Goal: Information Seeking & Learning: Learn about a topic

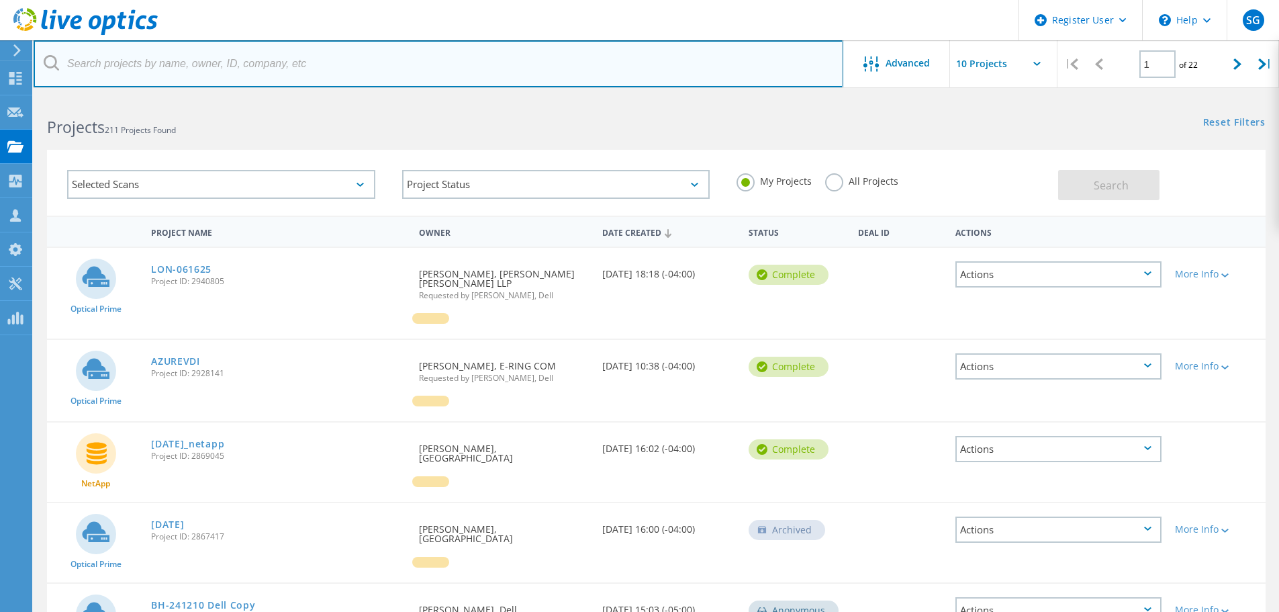
drag, startPoint x: 247, startPoint y: 73, endPoint x: 265, endPoint y: 70, distance: 17.7
click at [247, 73] on input "text" at bounding box center [439, 63] width 810 height 47
paste input "[PERSON_NAME][EMAIL_ADDRESS][PERSON_NAME][DOMAIN_NAME]"
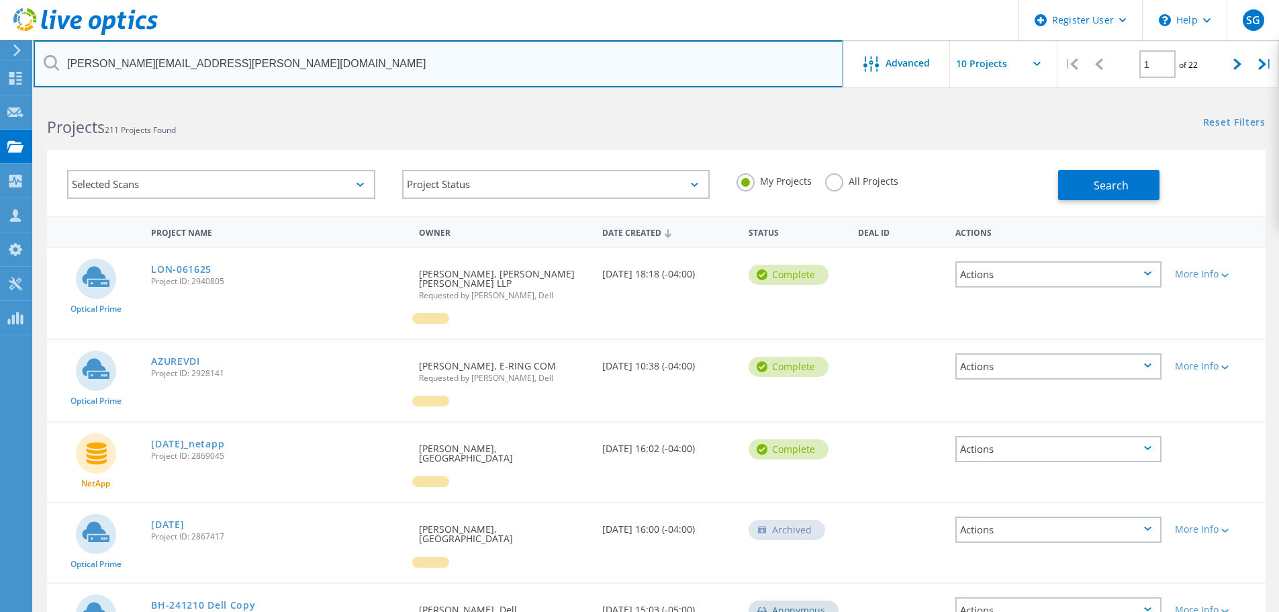
type input "[PERSON_NAME][EMAIL_ADDRESS][PERSON_NAME][DOMAIN_NAME]"
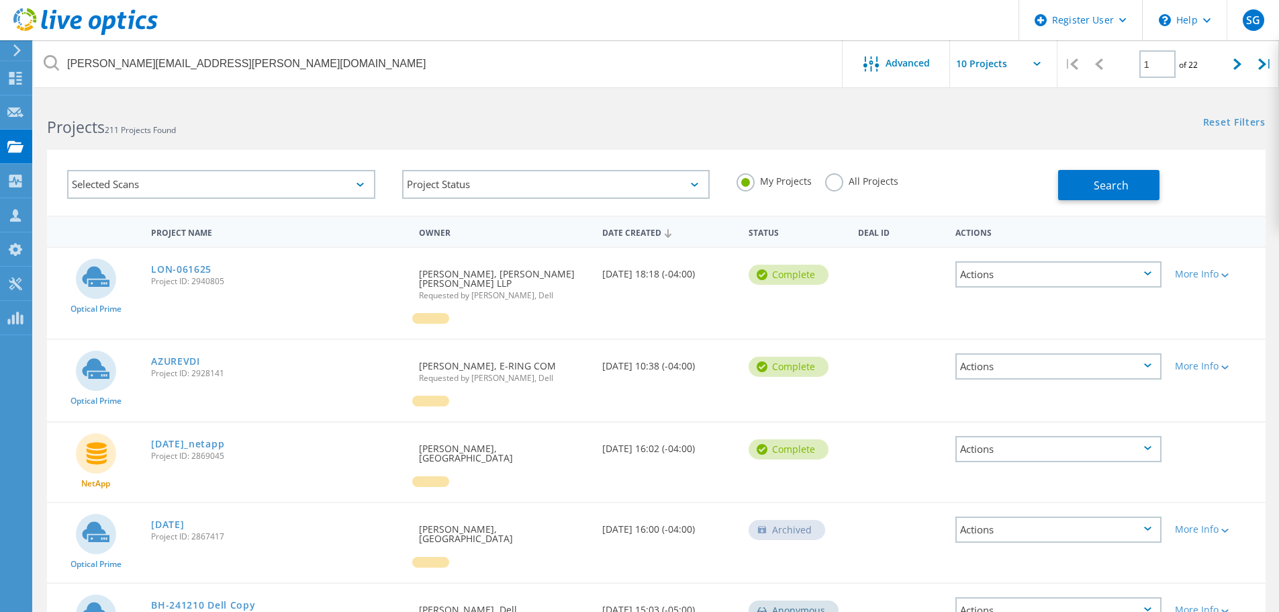
click at [834, 181] on label "All Projects" at bounding box center [861, 179] width 73 height 13
click at [0, 0] on input "All Projects" at bounding box center [0, 0] width 0 height 0
click at [1074, 182] on button "Search" at bounding box center [1108, 185] width 101 height 30
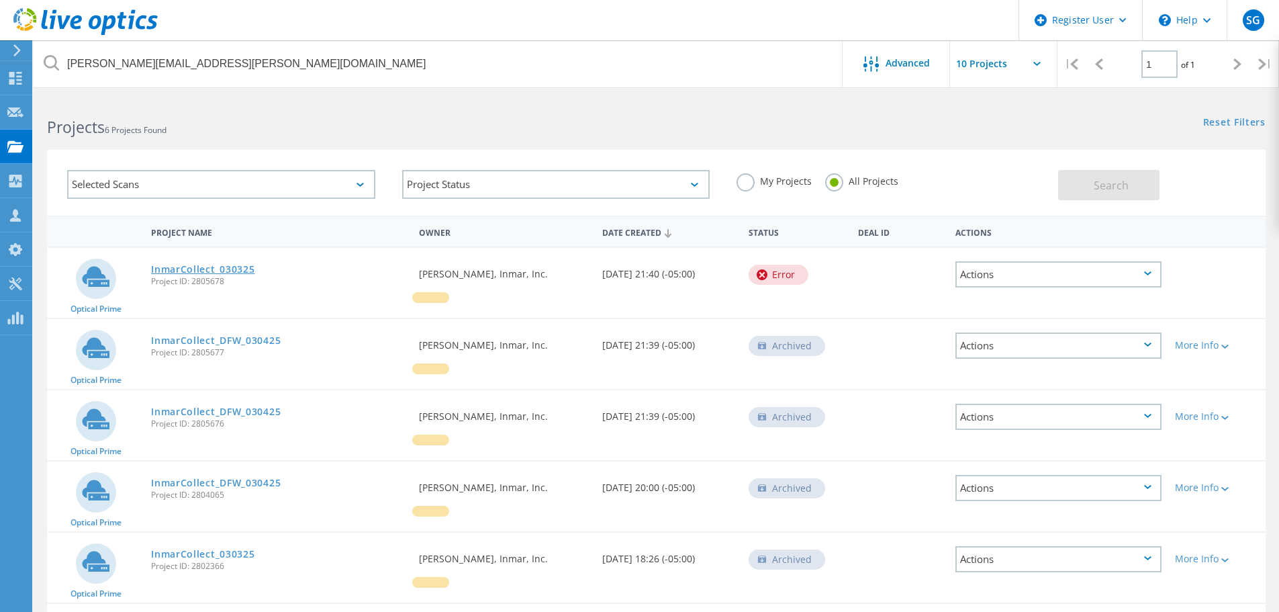
click at [232, 269] on link "InmarCollect_030325" at bounding box center [202, 269] width 103 height 9
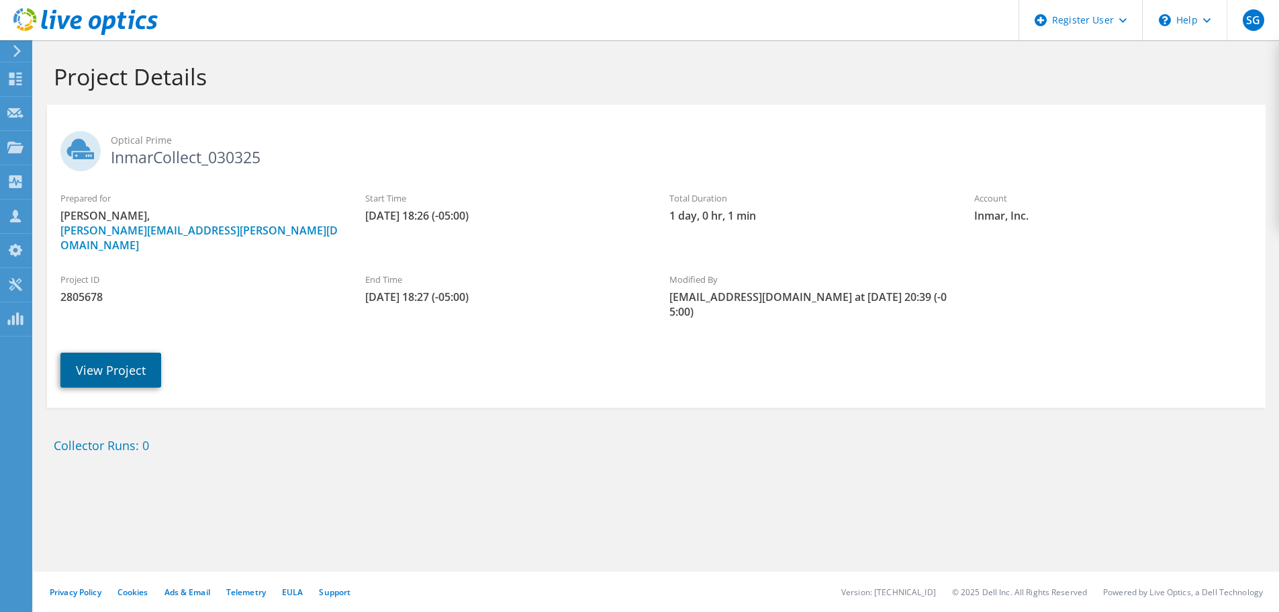
click at [132, 357] on link "View Project" at bounding box center [110, 369] width 101 height 35
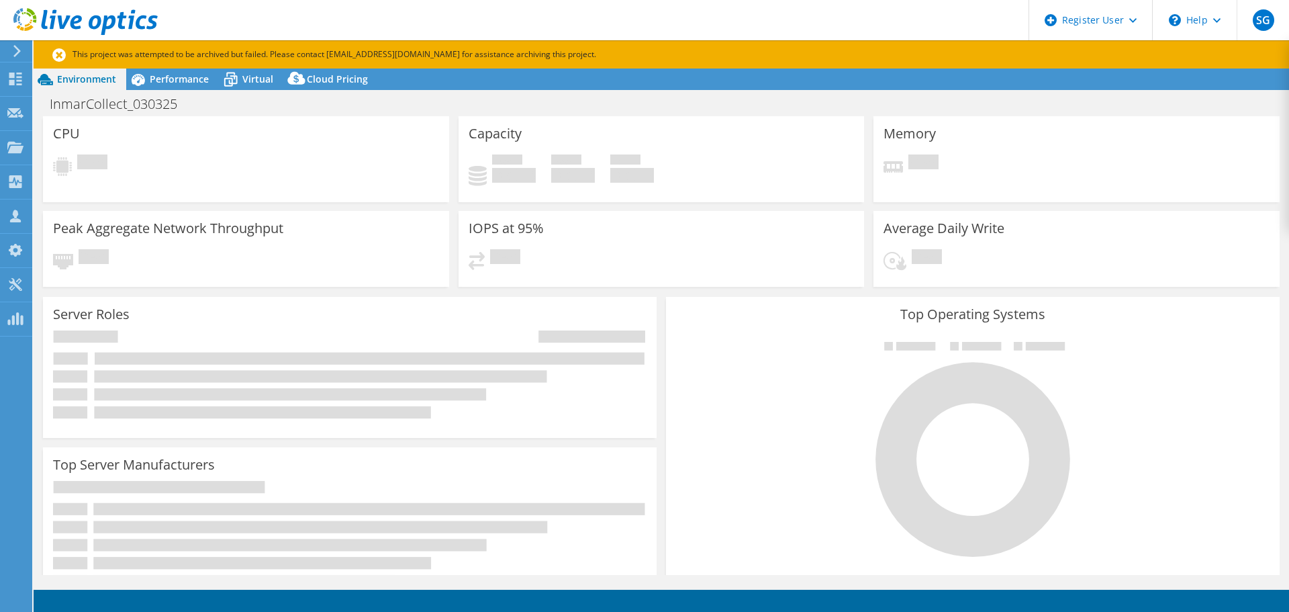
select select "USD"
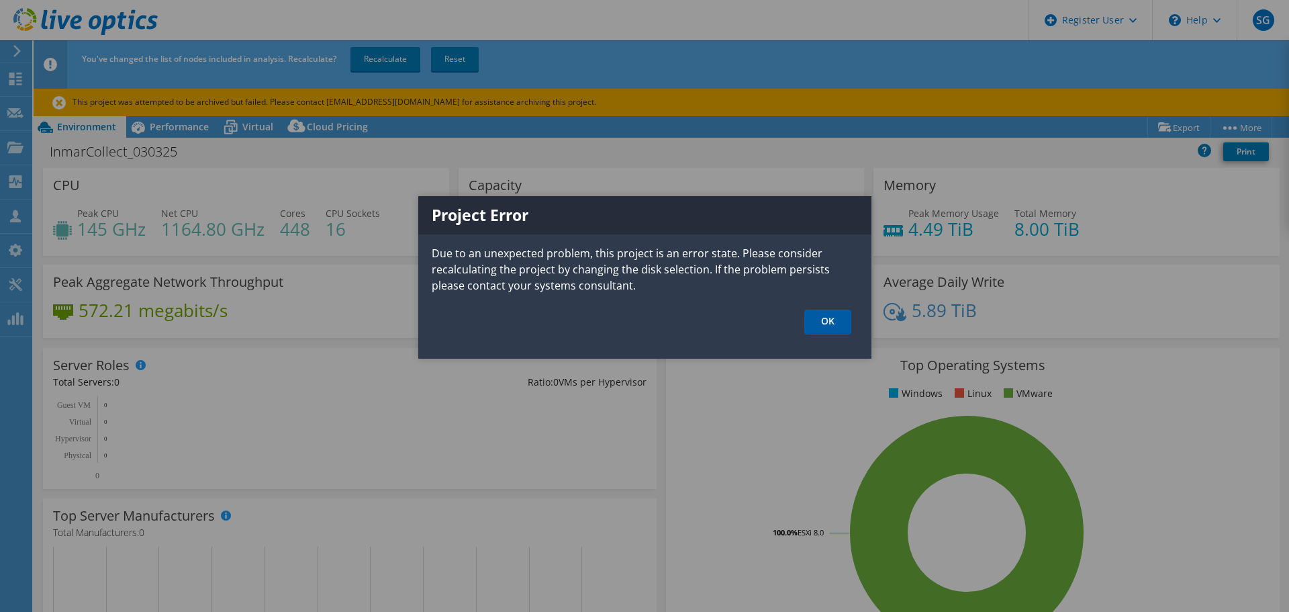
click at [826, 322] on link "OK" at bounding box center [827, 321] width 47 height 25
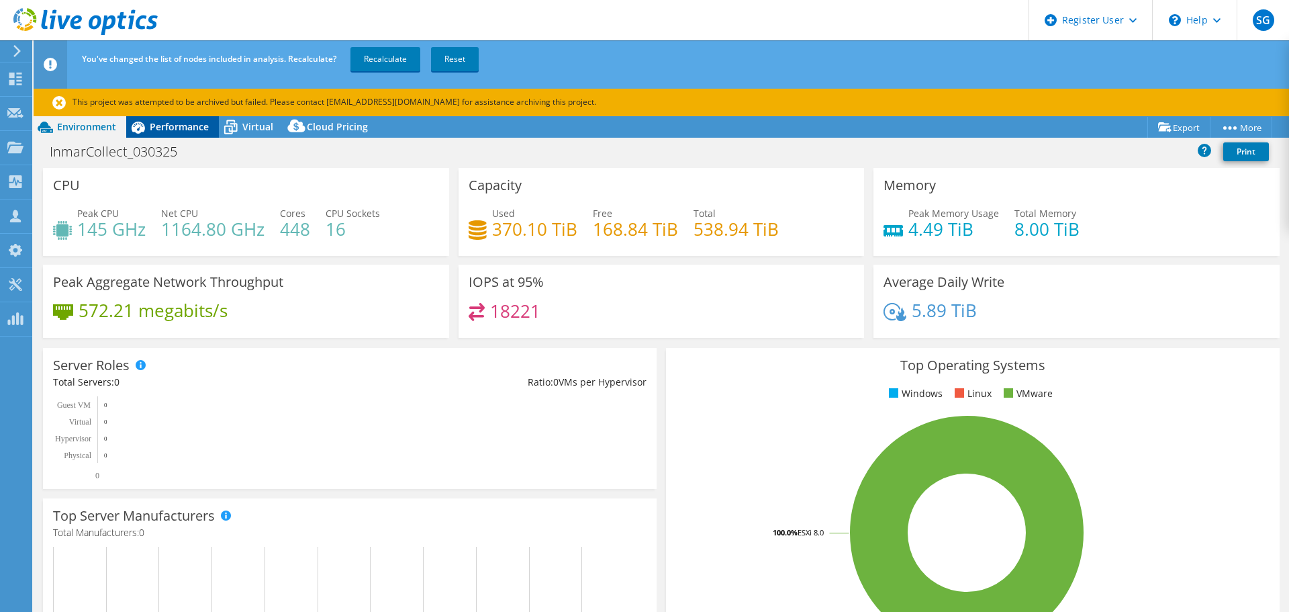
click at [185, 126] on span "Performance" at bounding box center [179, 126] width 59 height 13
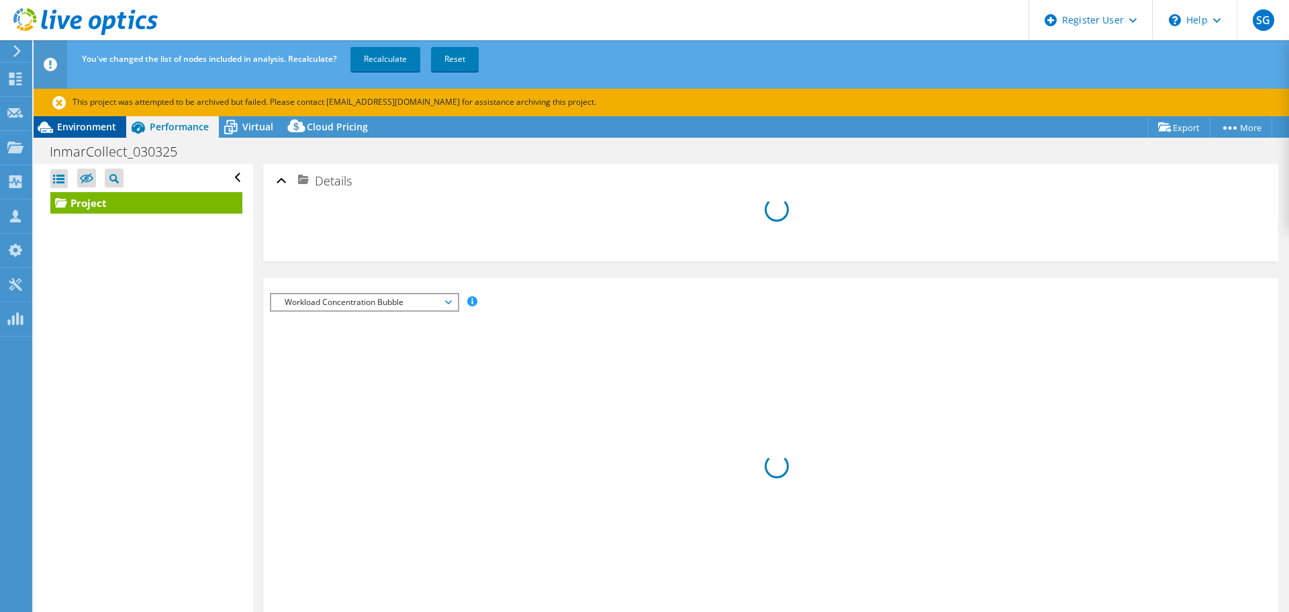
click at [92, 132] on span "Environment" at bounding box center [86, 126] width 59 height 13
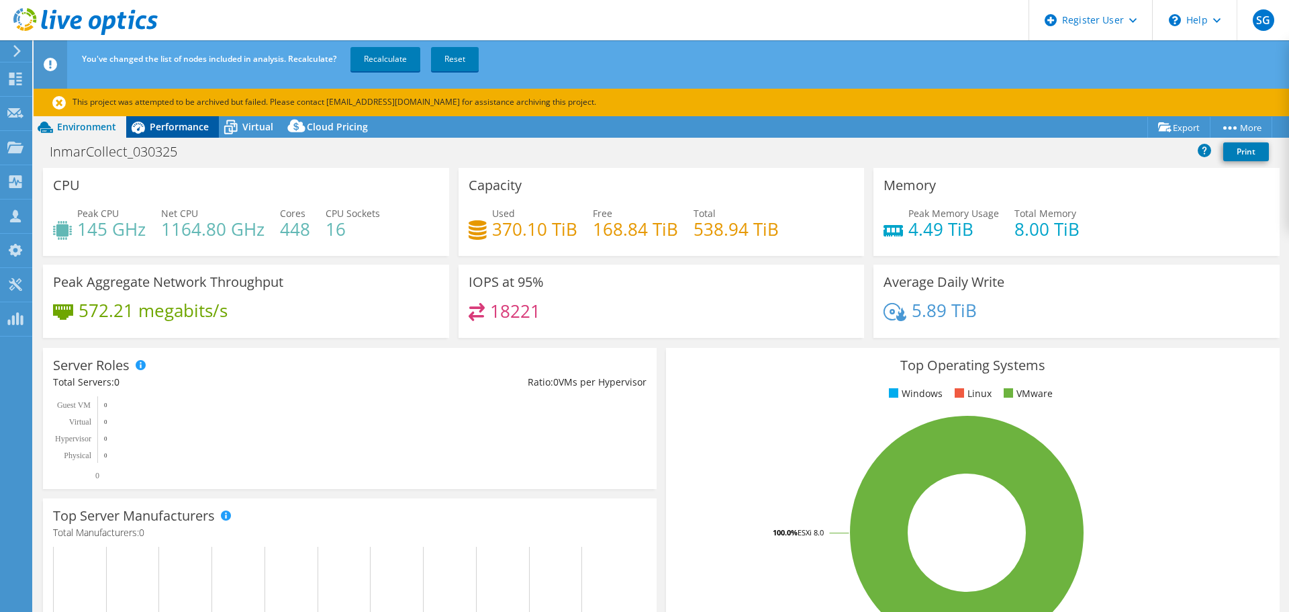
click at [186, 122] on span "Performance" at bounding box center [179, 126] width 59 height 13
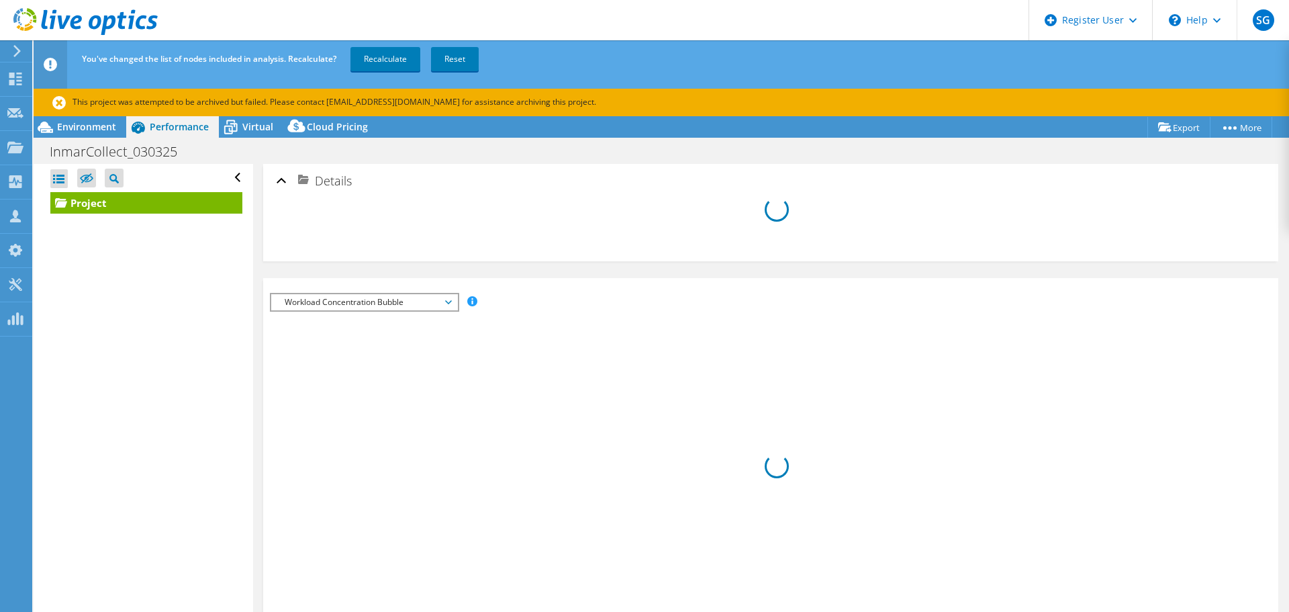
click at [447, 309] on span "Workload Concentration Bubble" at bounding box center [364, 302] width 173 height 16
click at [460, 254] on div at bounding box center [771, 231] width 988 height 54
click at [457, 54] on link "Reset" at bounding box center [455, 59] width 48 height 24
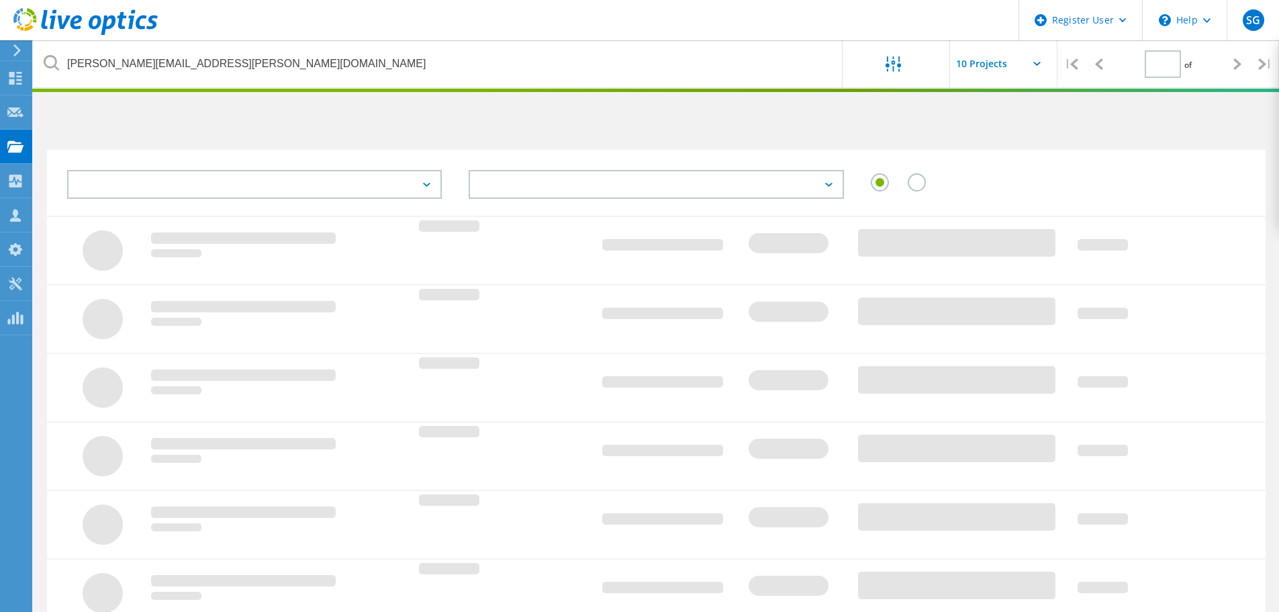
type input "1"
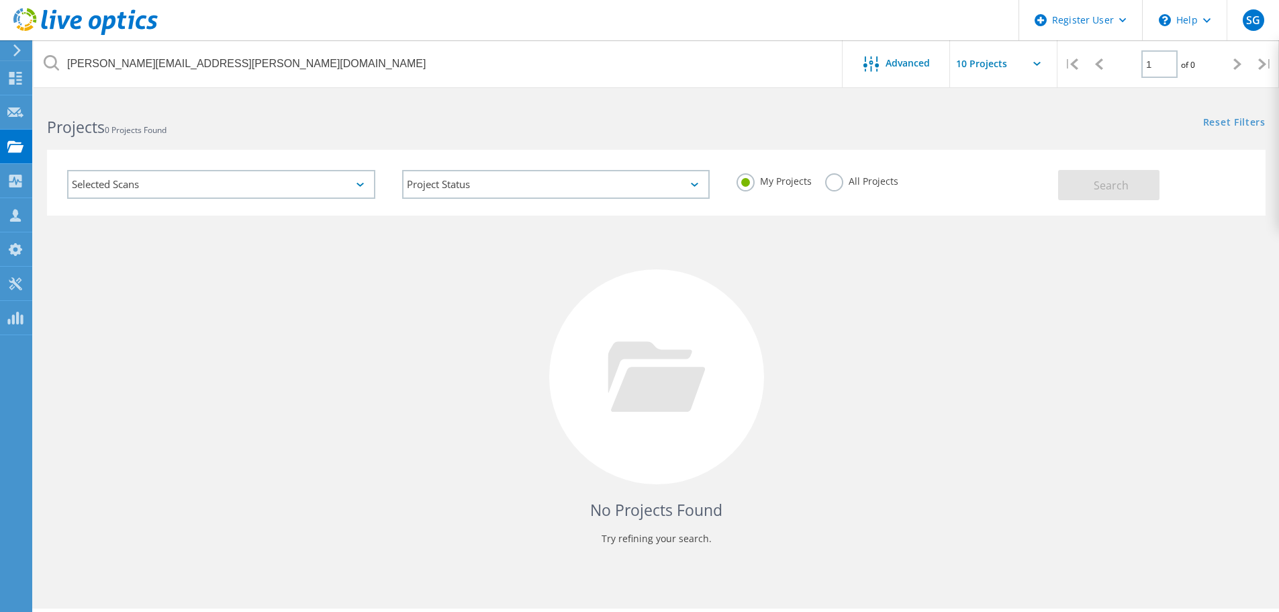
click at [831, 180] on label "All Projects" at bounding box center [861, 179] width 73 height 13
click at [0, 0] on input "All Projects" at bounding box center [0, 0] width 0 height 0
click at [1147, 184] on button "Search" at bounding box center [1108, 185] width 101 height 30
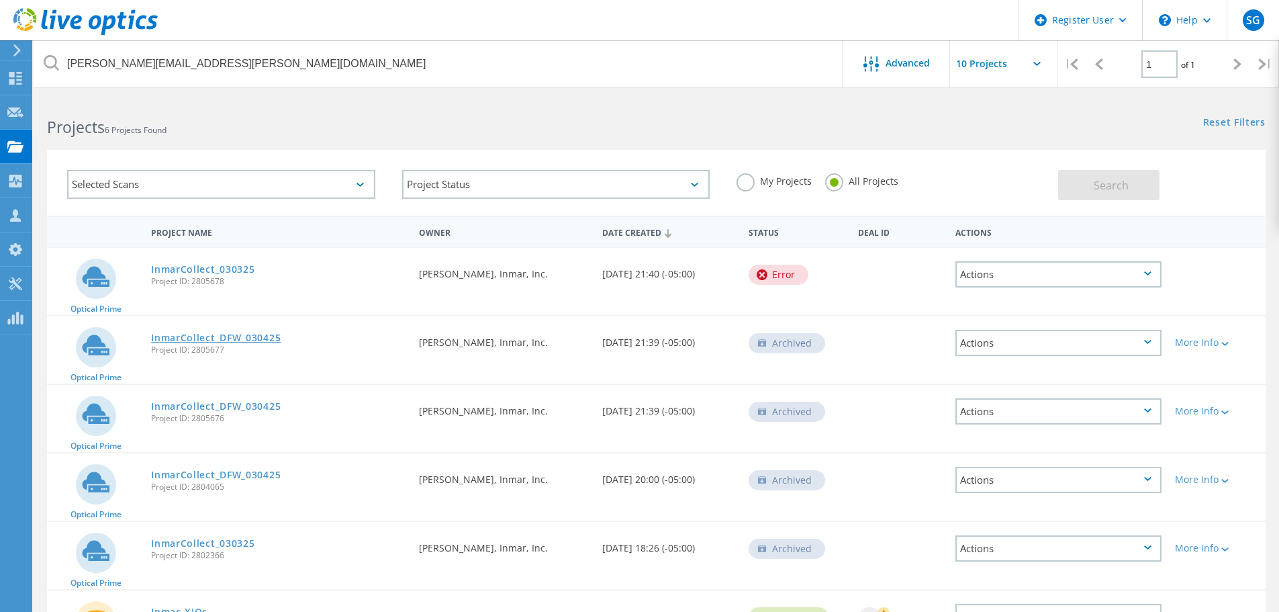
click at [248, 335] on link "InmarCollect_DFW_030425" at bounding box center [216, 337] width 130 height 9
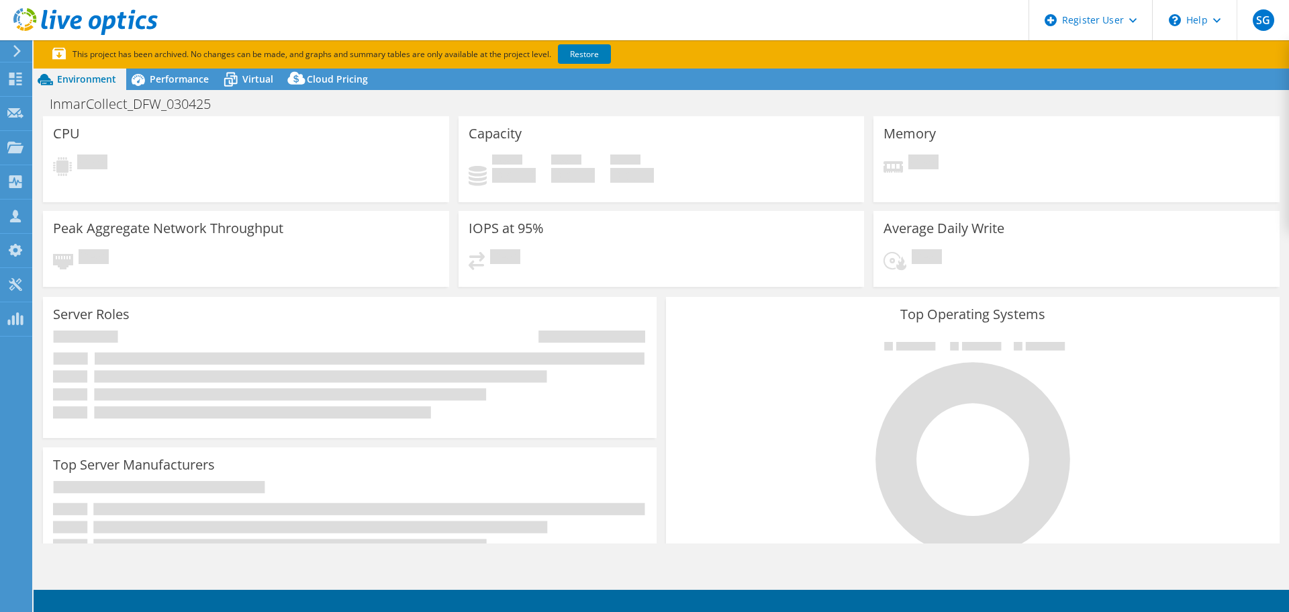
select select "USD"
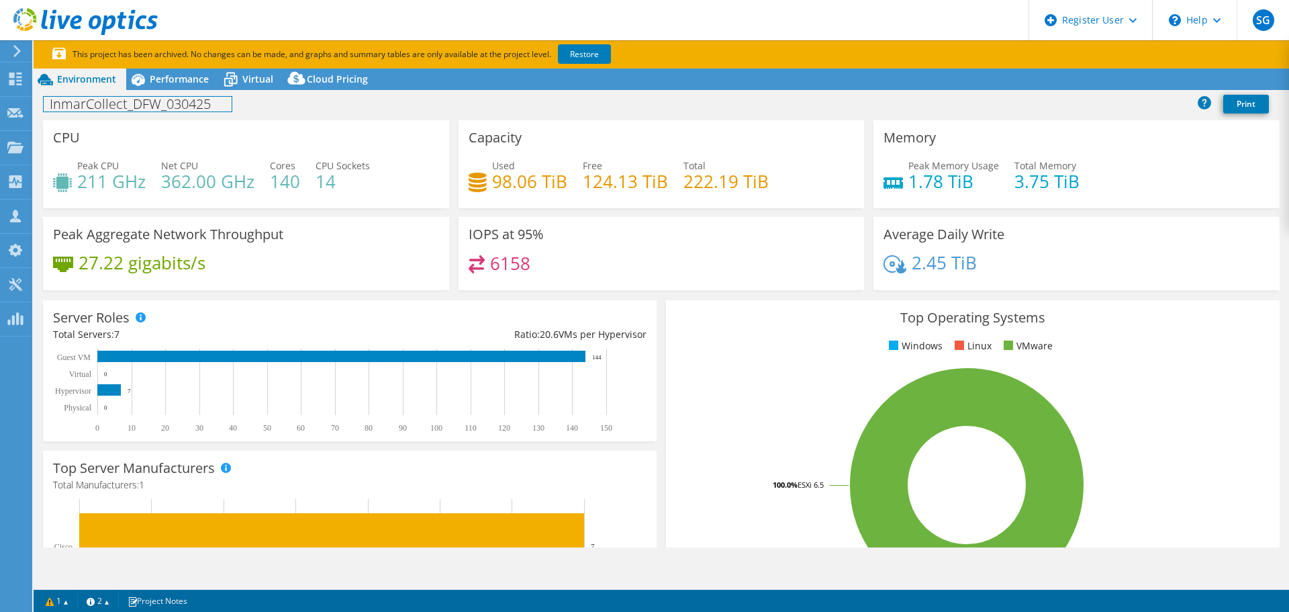
click at [181, 92] on div "InmarCollect_DFW_030425 Print" at bounding box center [661, 103] width 1255 height 25
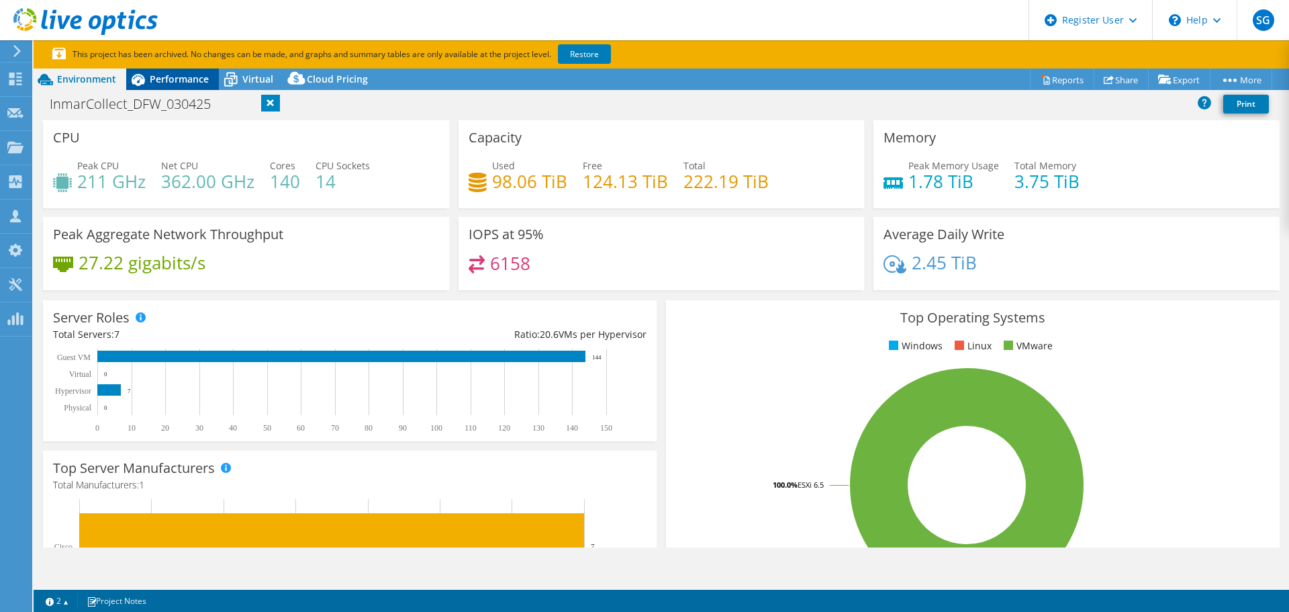
click at [181, 85] on span "Performance" at bounding box center [179, 79] width 59 height 13
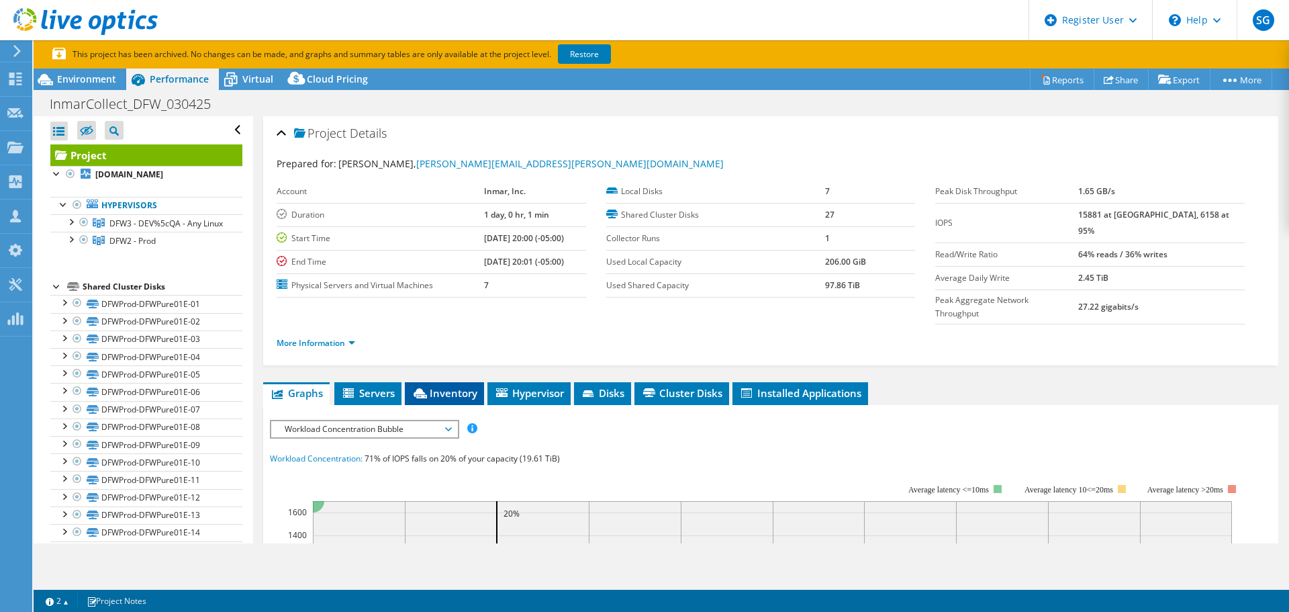
click at [454, 386] on span "Inventory" at bounding box center [445, 392] width 66 height 13
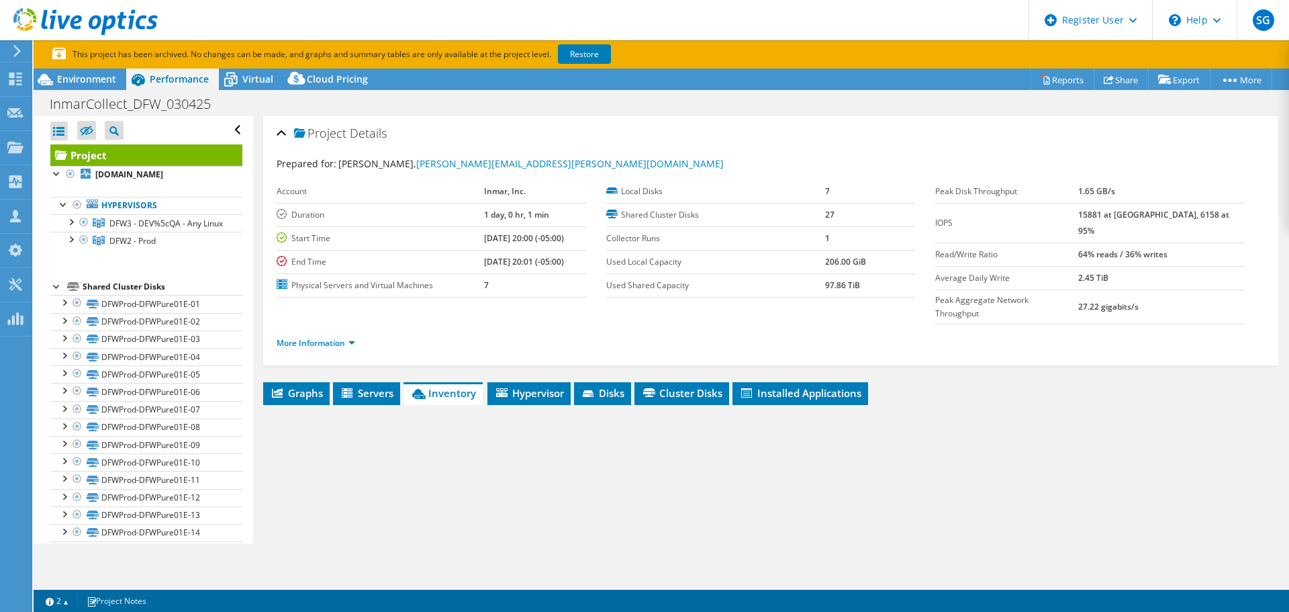
scroll to position [134, 0]
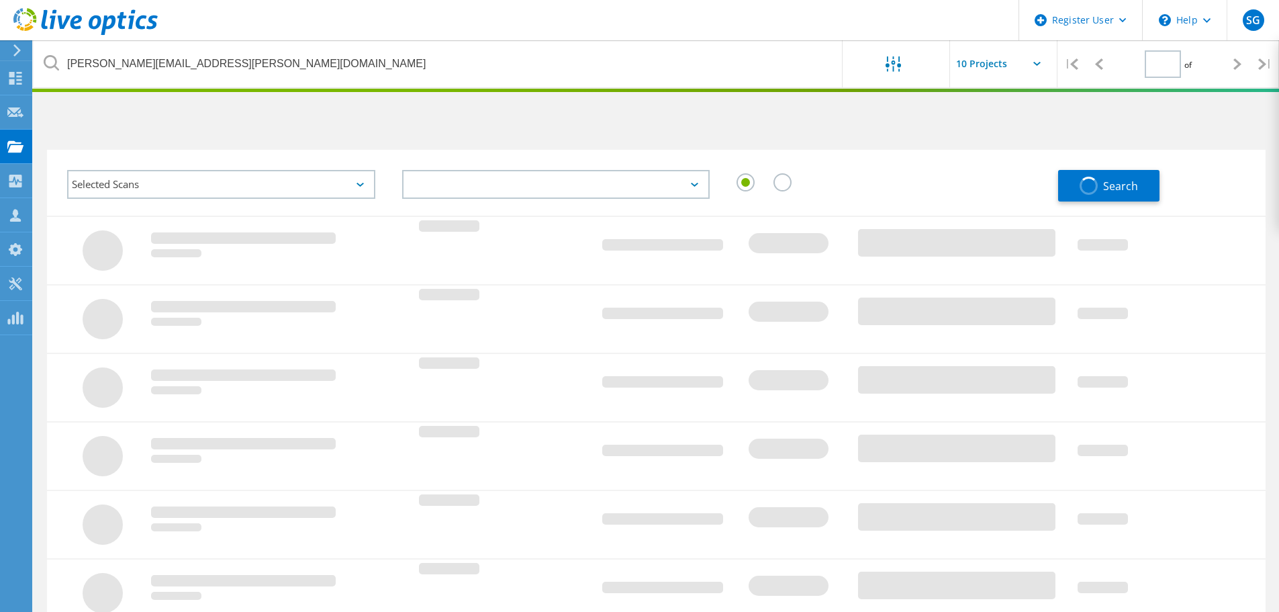
type input "1"
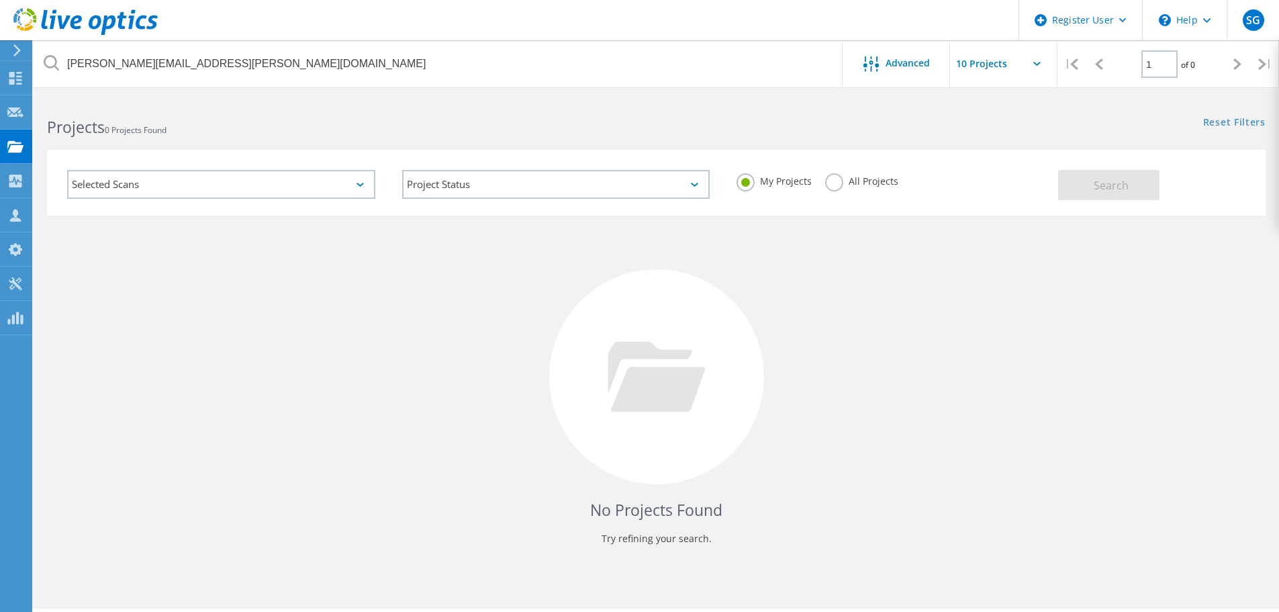
click at [831, 185] on label "All Projects" at bounding box center [861, 179] width 73 height 13
click at [0, 0] on input "All Projects" at bounding box center [0, 0] width 0 height 0
click at [1110, 204] on div "Selected Scans Project Status In Progress Complete Published Anonymous Archived…" at bounding box center [656, 183] width 1218 height 66
click at [1108, 187] on span "Search" at bounding box center [1111, 185] width 35 height 15
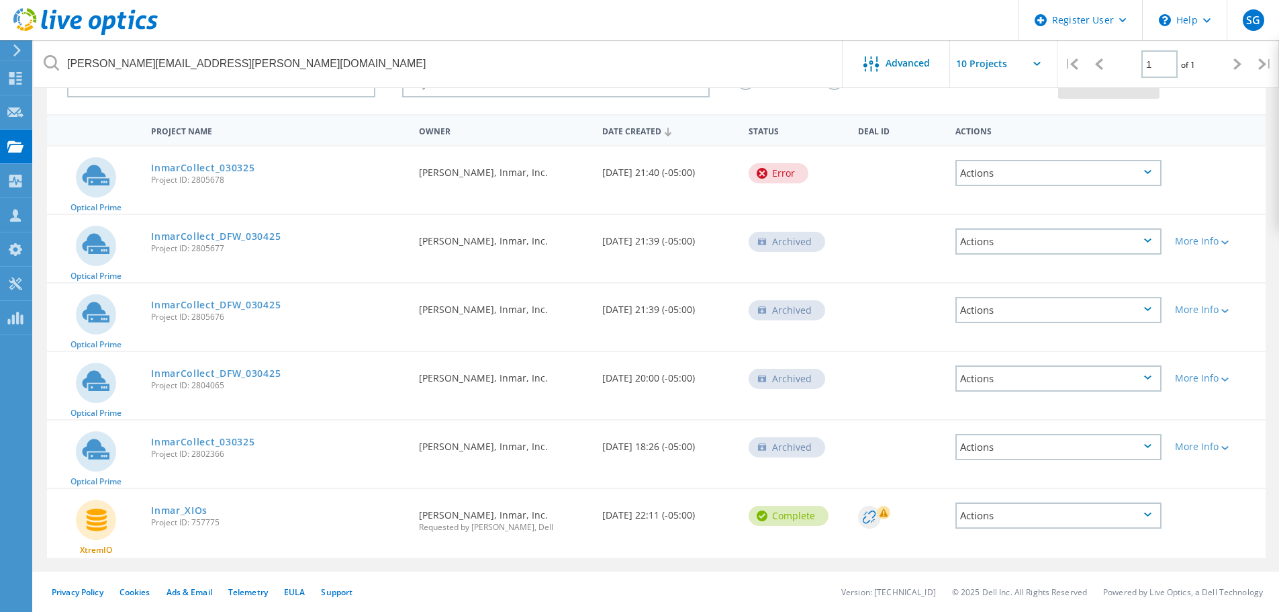
scroll to position [34, 0]
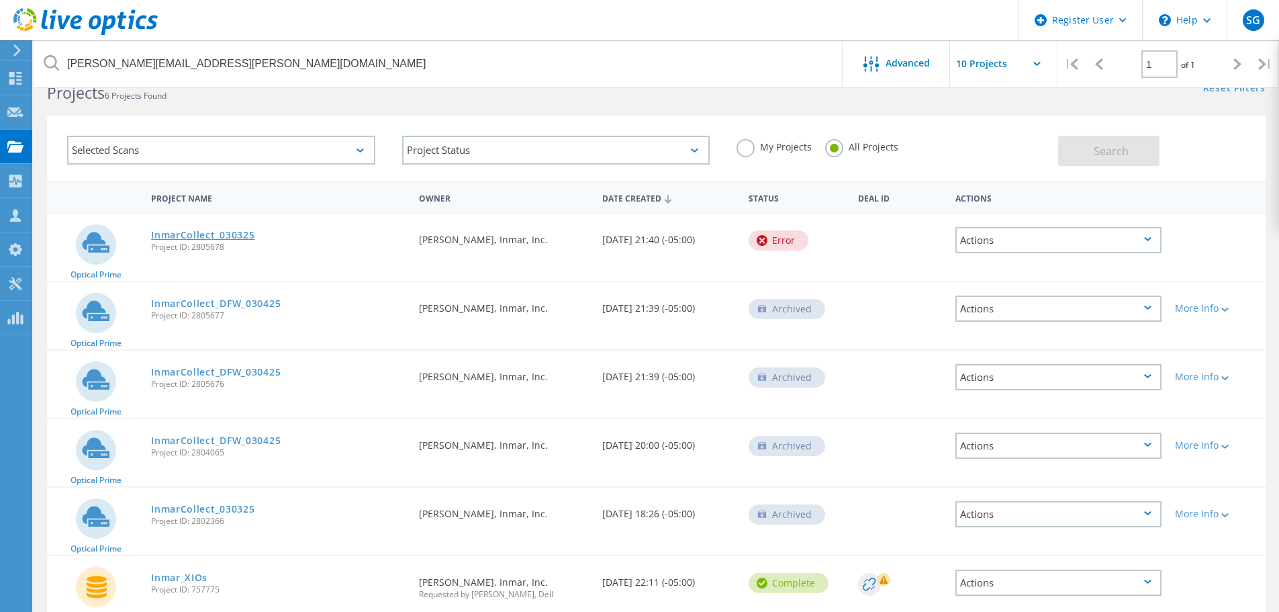
click at [199, 234] on link "InmarCollect_030325" at bounding box center [202, 234] width 103 height 9
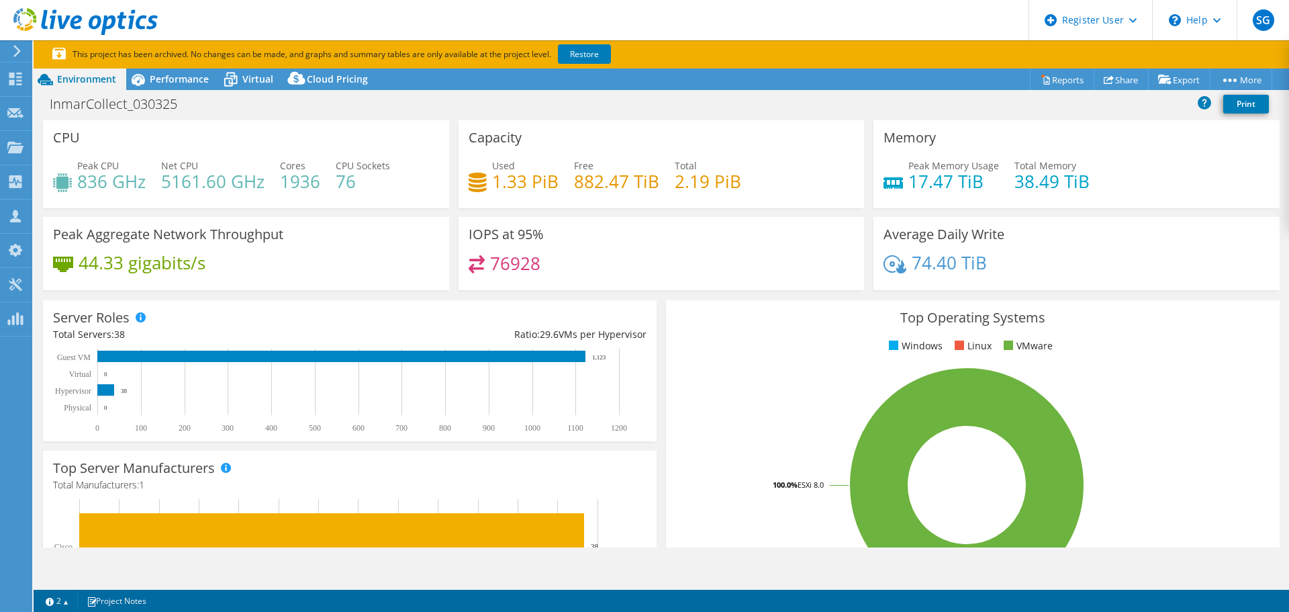
select select "USD"
click at [187, 81] on span "Performance" at bounding box center [179, 79] width 59 height 13
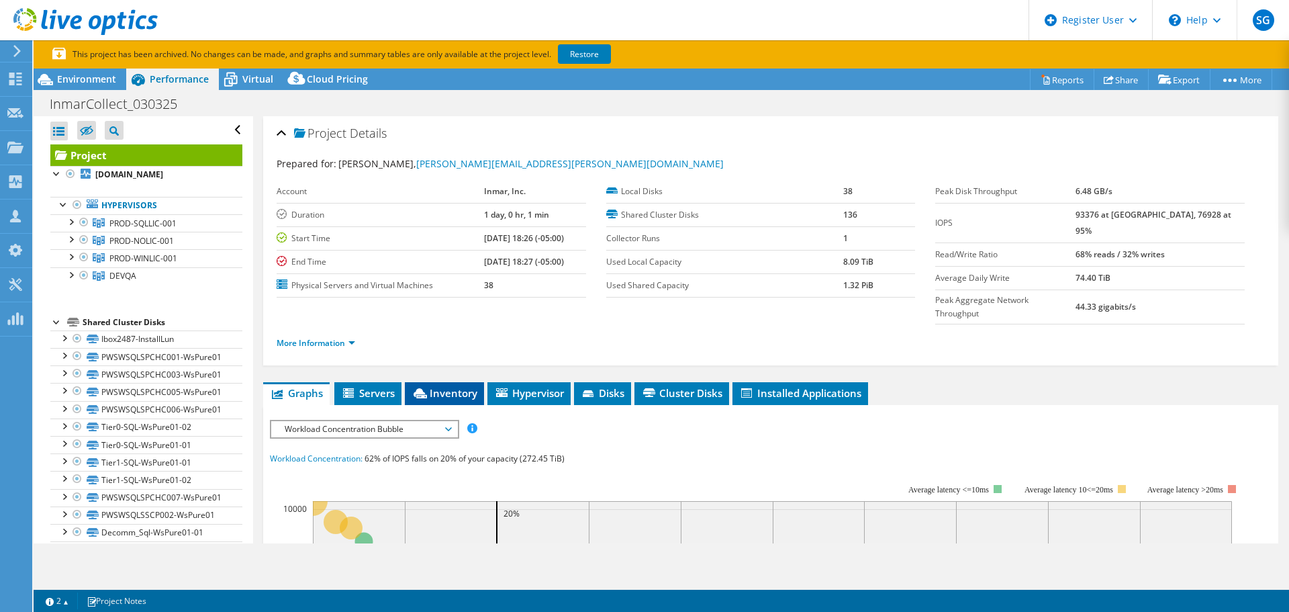
click at [456, 386] on span "Inventory" at bounding box center [445, 392] width 66 height 13
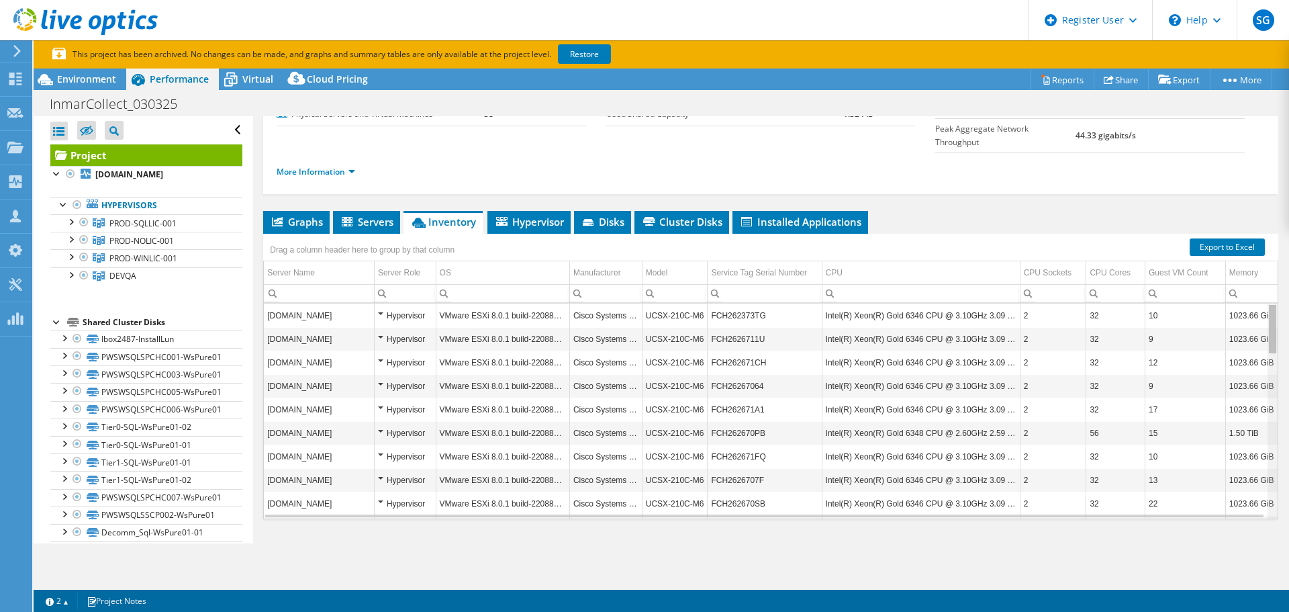
drag, startPoint x: 1264, startPoint y: 416, endPoint x: 1257, endPoint y: 290, distance: 126.4
click at [1259, 290] on body "SG Dell User [PERSON_NAME] [PERSON_NAME][EMAIL_ADDRESS][DOMAIN_NAME] Dell My Pr…" at bounding box center [644, 306] width 1289 height 612
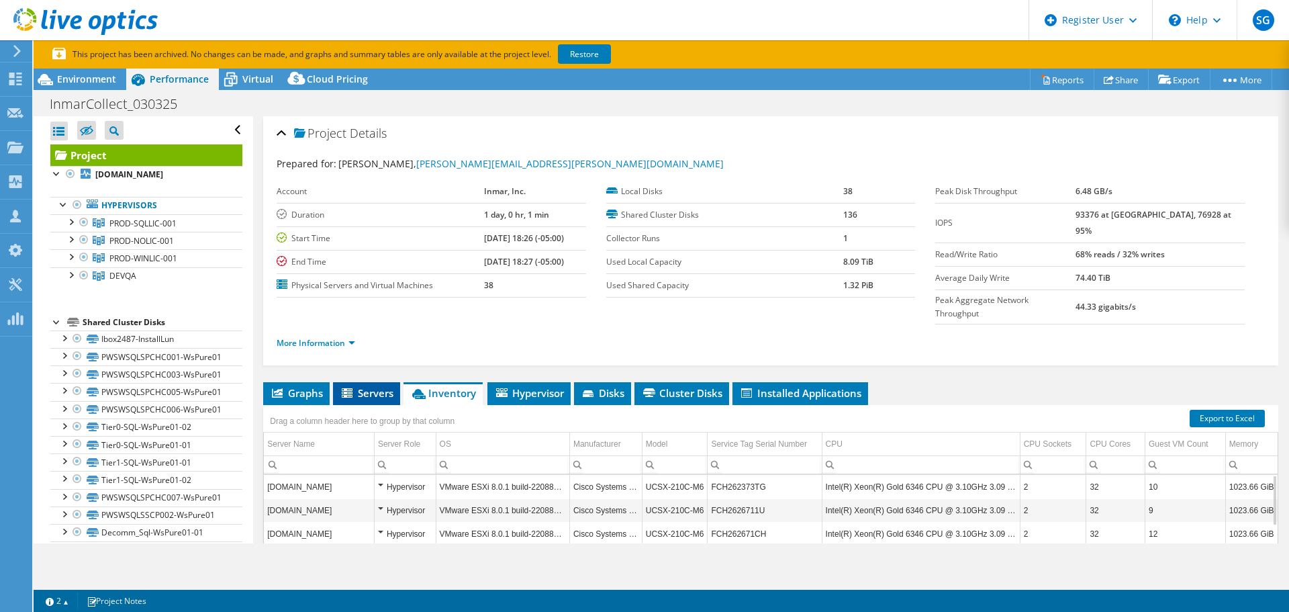
click at [371, 386] on span "Servers" at bounding box center [367, 392] width 54 height 13
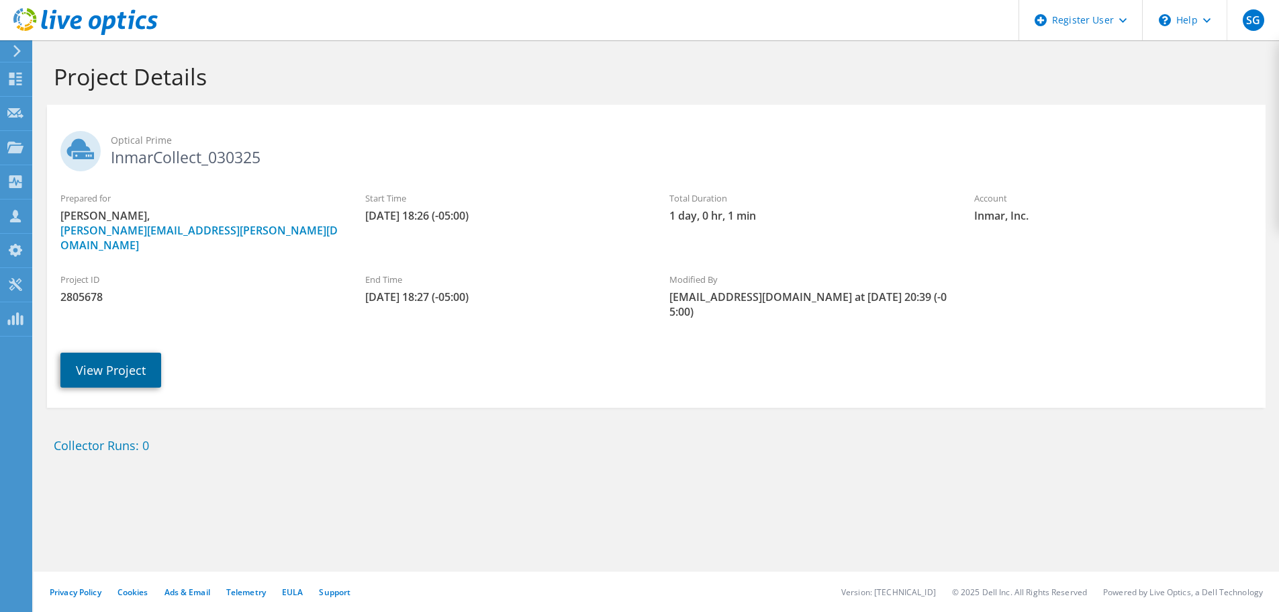
click at [125, 356] on link "View Project" at bounding box center [110, 369] width 101 height 35
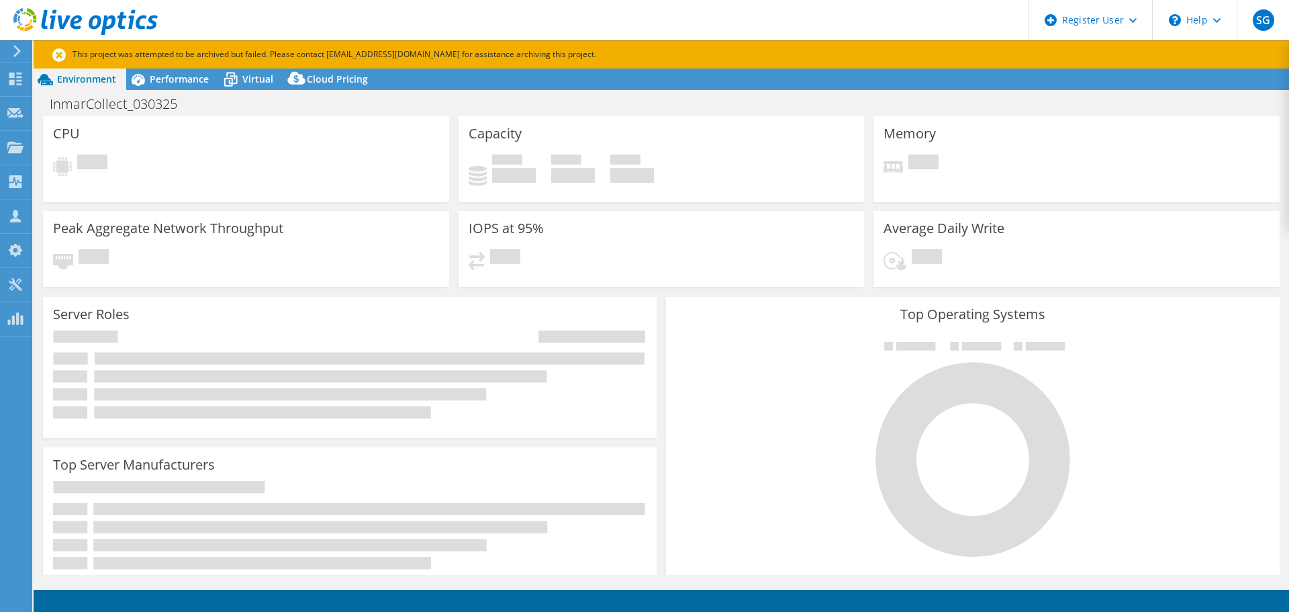
select select "USD"
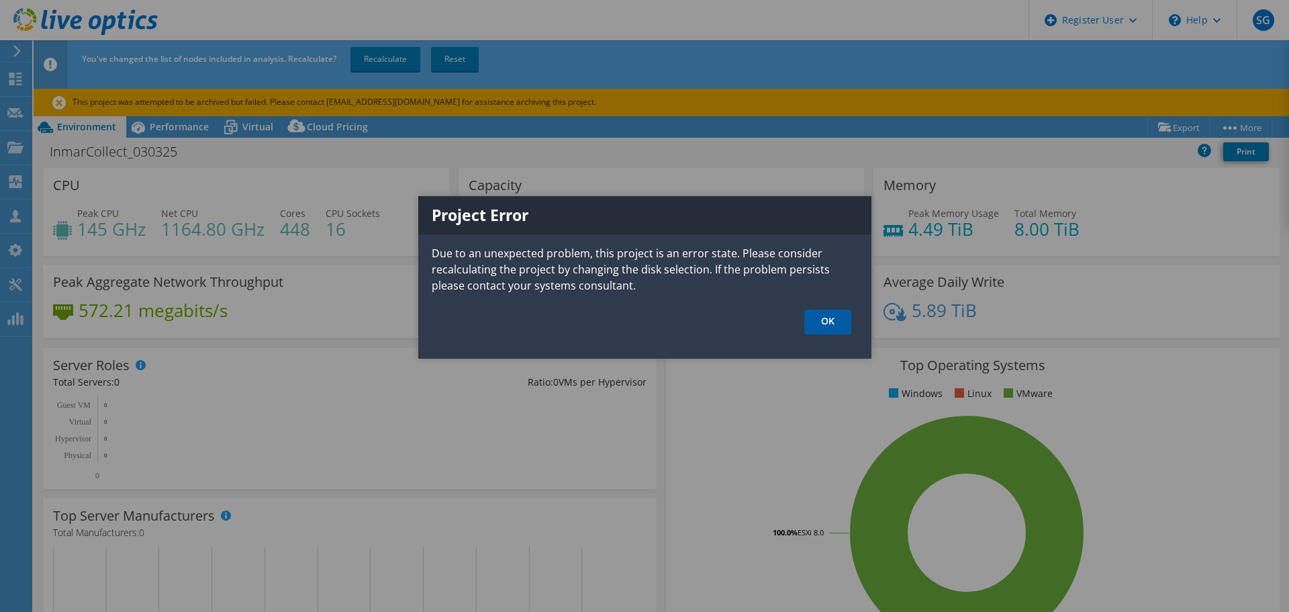
click at [822, 317] on link "OK" at bounding box center [827, 321] width 47 height 25
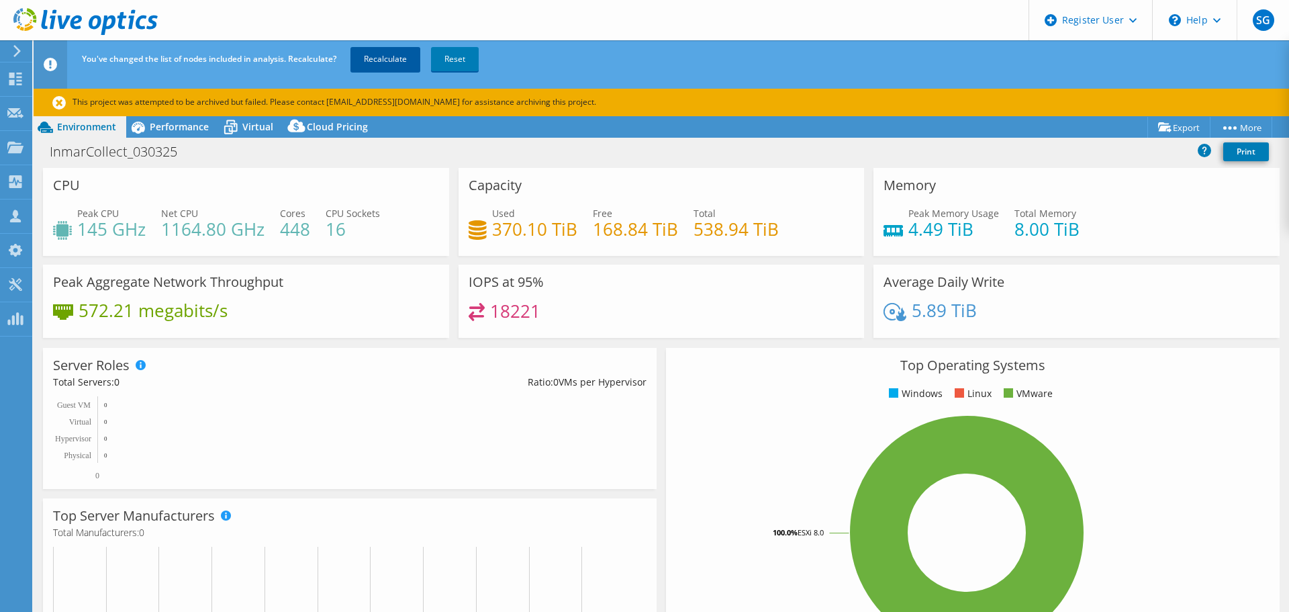
click at [383, 55] on div "SG Dell User [PERSON_NAME] [PERSON_NAME][EMAIL_ADDRESS][DOMAIN_NAME] Dell My Pr…" at bounding box center [644, 329] width 1289 height 659
click at [157, 132] on span "Performance" at bounding box center [179, 126] width 59 height 13
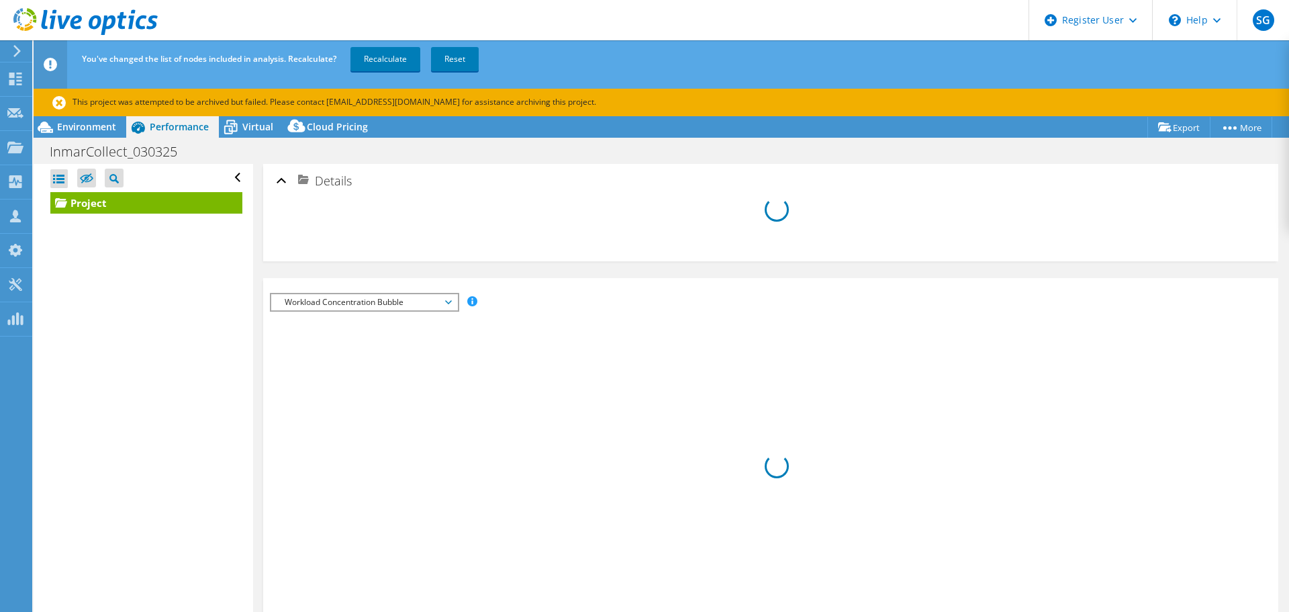
click at [281, 180] on div "Details" at bounding box center [771, 181] width 988 height 29
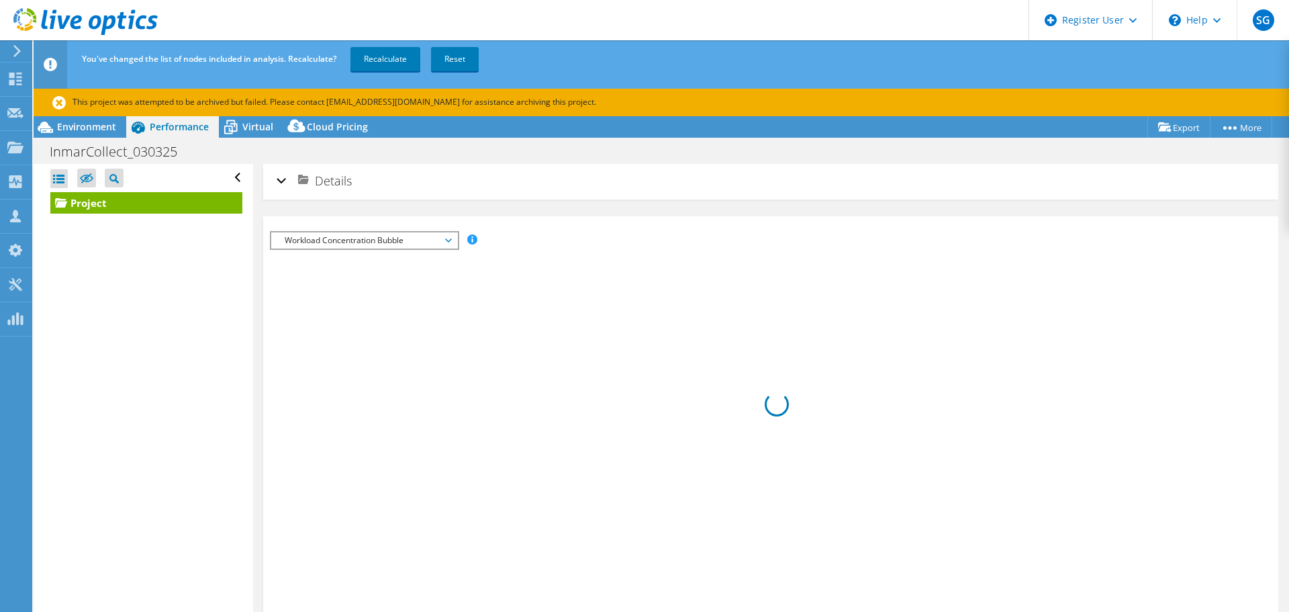
click at [281, 180] on div "Details" at bounding box center [771, 181] width 988 height 29
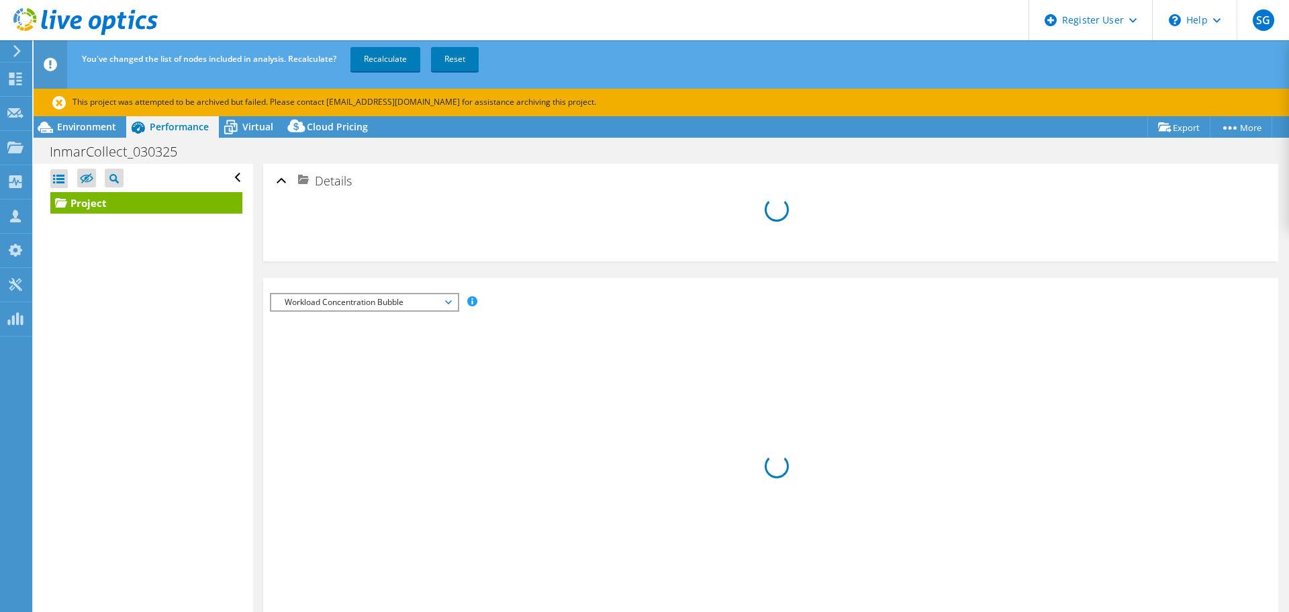
click at [442, 301] on span "Workload Concentration Bubble" at bounding box center [364, 302] width 173 height 16
click at [495, 285] on div "IOPS Disk Throughput IO Size Latency Queue Depth CPU Percentage Memory Page Fau…" at bounding box center [771, 552] width 1002 height 548
